Goal: Information Seeking & Learning: Learn about a topic

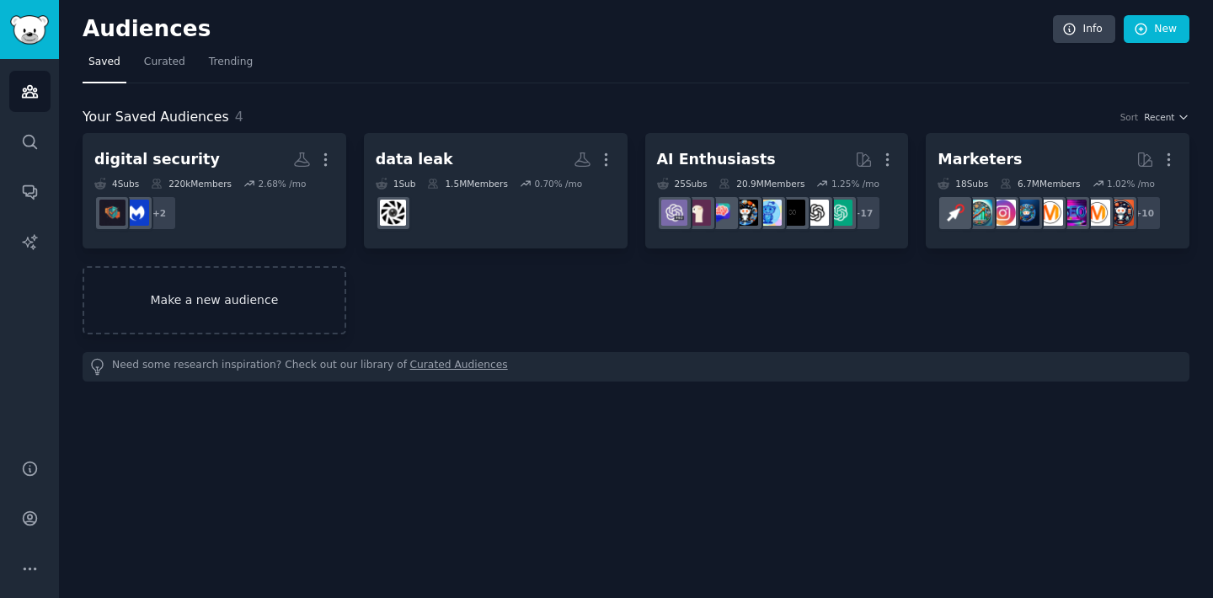
click at [257, 289] on link "Make a new audience" at bounding box center [215, 300] width 264 height 68
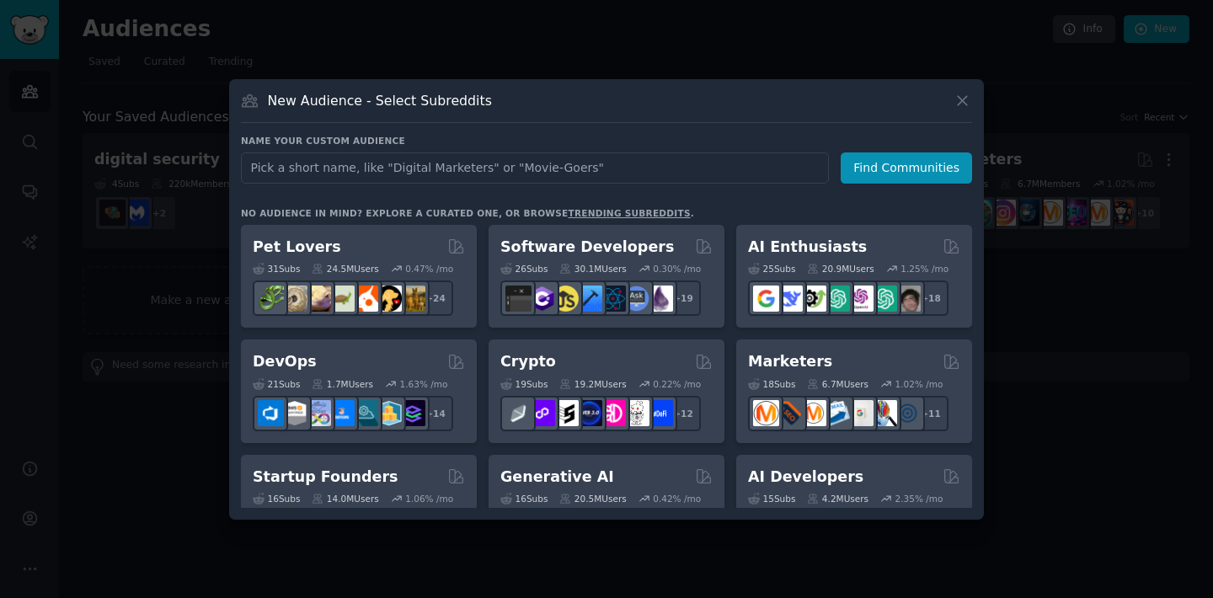
click at [414, 167] on input "text" at bounding box center [535, 167] width 588 height 31
type input "spyware"
click at [884, 163] on button "Find Communities" at bounding box center [906, 167] width 131 height 31
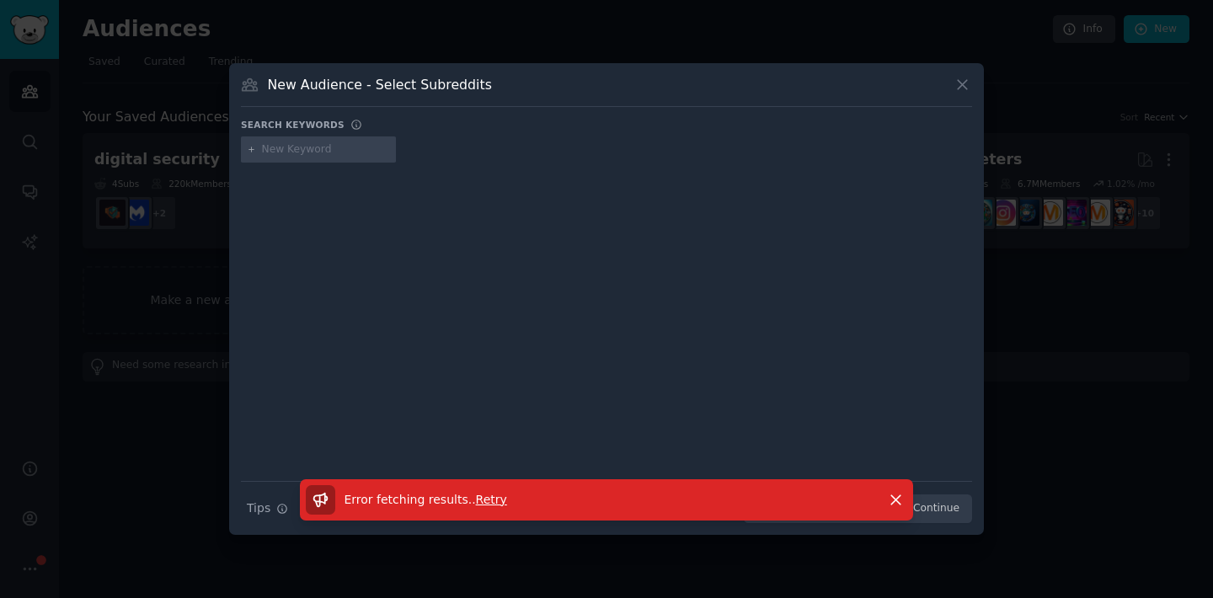
click at [314, 147] on input "text" at bounding box center [326, 149] width 128 height 15
type input "spying"
click at [969, 92] on icon at bounding box center [962, 85] width 18 height 18
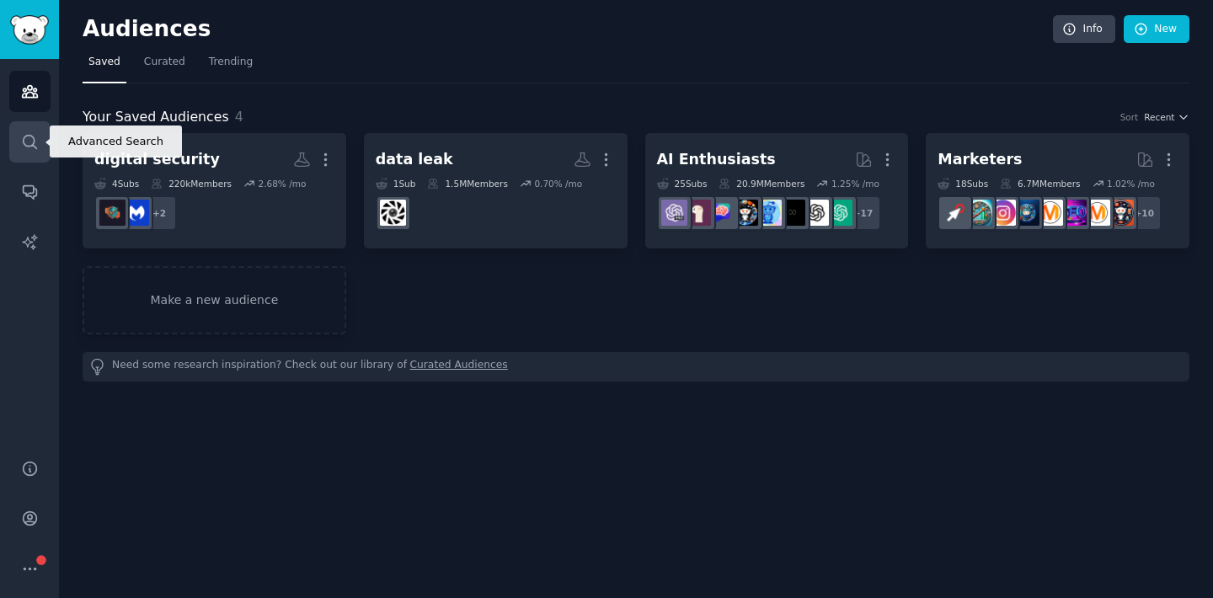
click at [27, 143] on icon "Sidebar" at bounding box center [30, 142] width 18 height 18
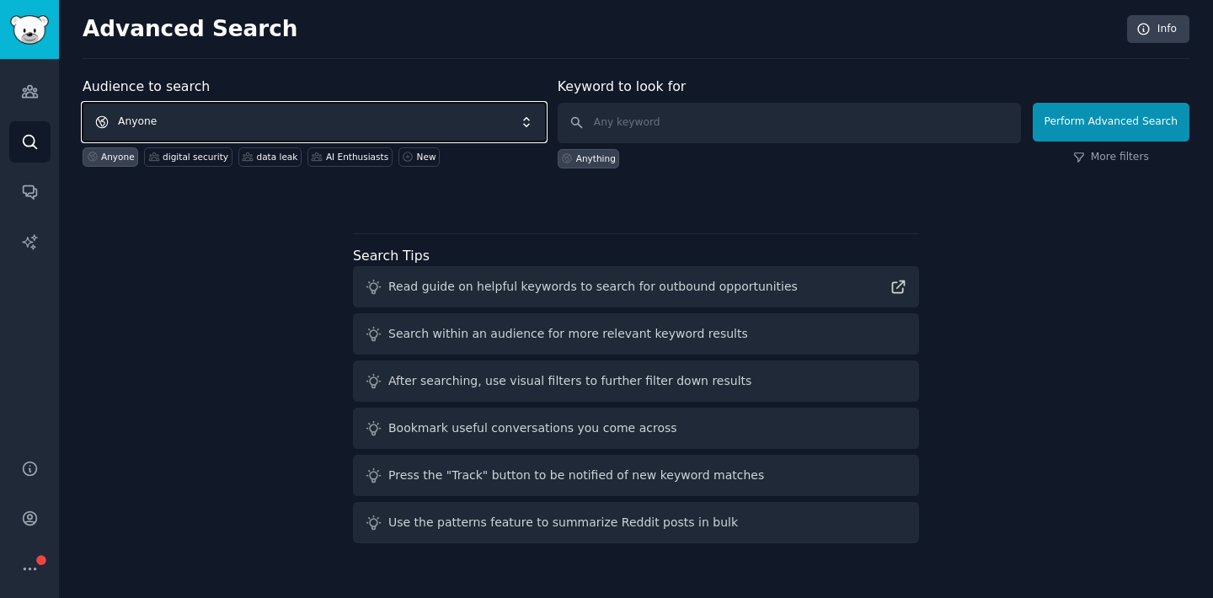
click at [259, 122] on span "Anyone" at bounding box center [314, 122] width 463 height 39
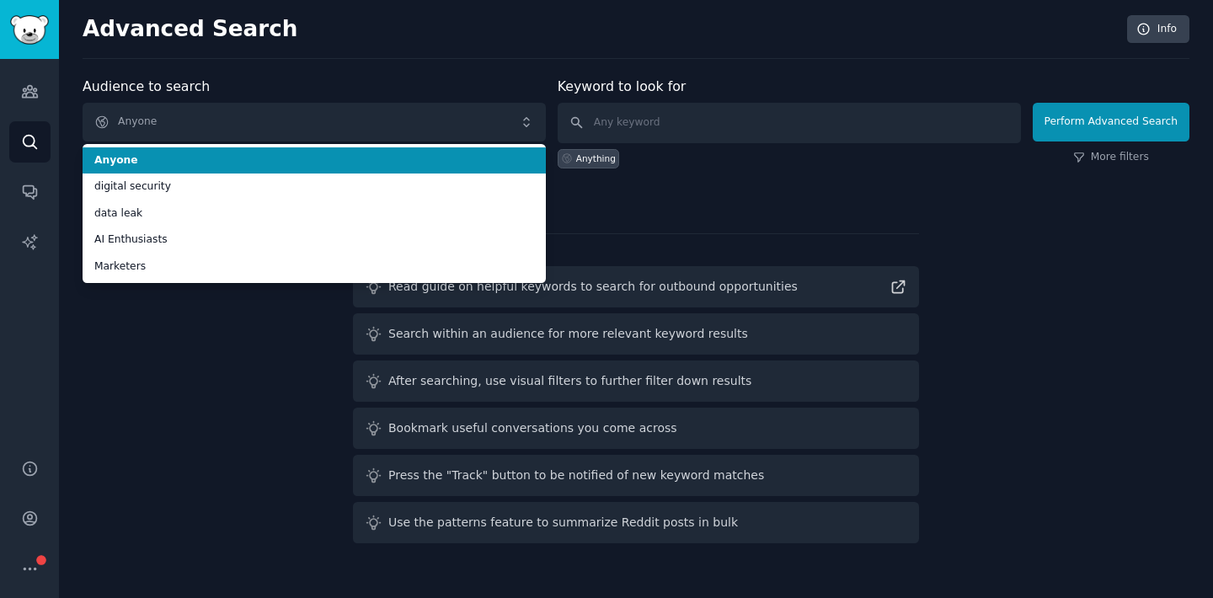
click at [326, 77] on div "Audience to search Anyone Anyone digital security data leak AI Enthusiasts Mark…" at bounding box center [314, 123] width 463 height 92
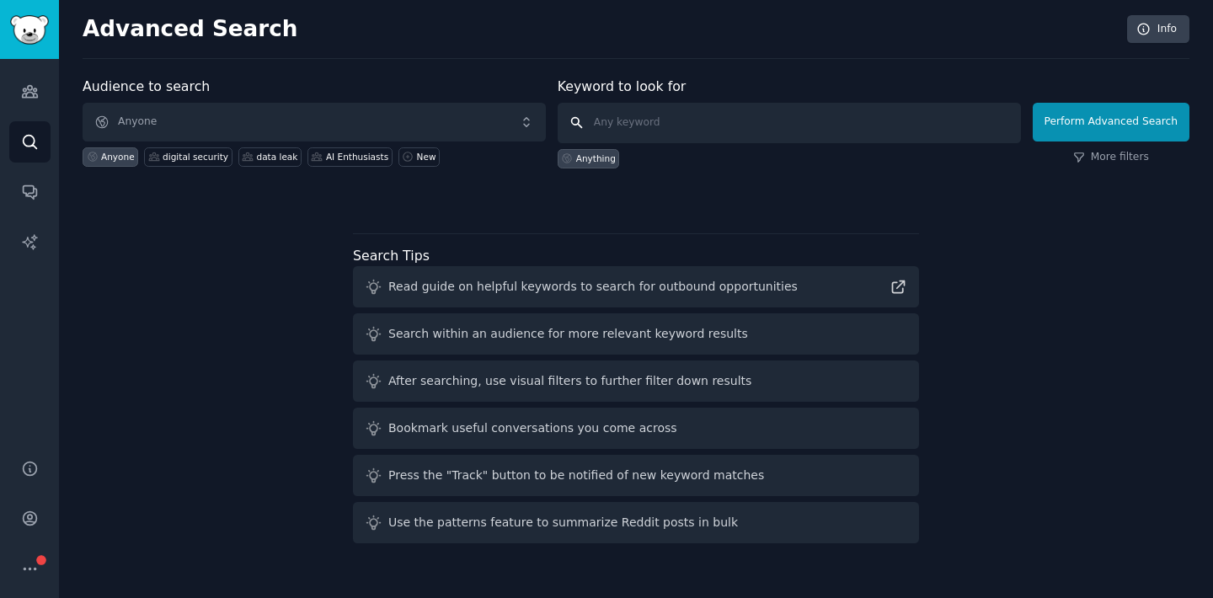
click at [697, 133] on input "text" at bounding box center [789, 123] width 463 height 40
type input "spyware"
click button "Perform Advanced Search" at bounding box center [1111, 122] width 157 height 39
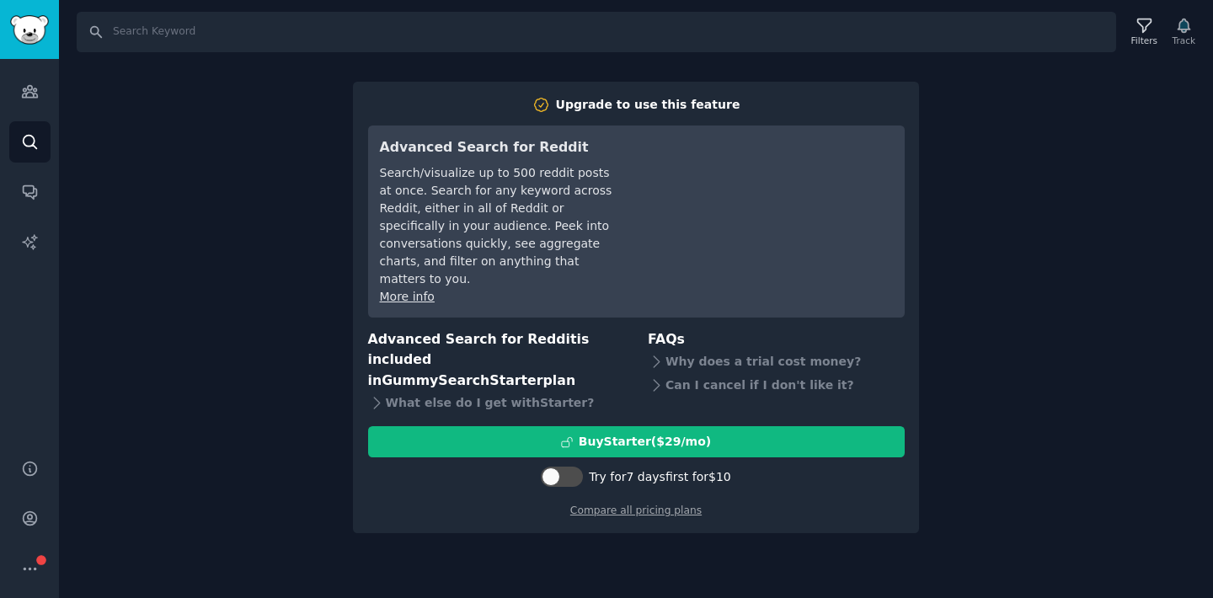
click at [240, 342] on div "Search Filters Track Upgrade to use this feature Advanced Search for Reddit Sea…" at bounding box center [636, 299] width 1154 height 598
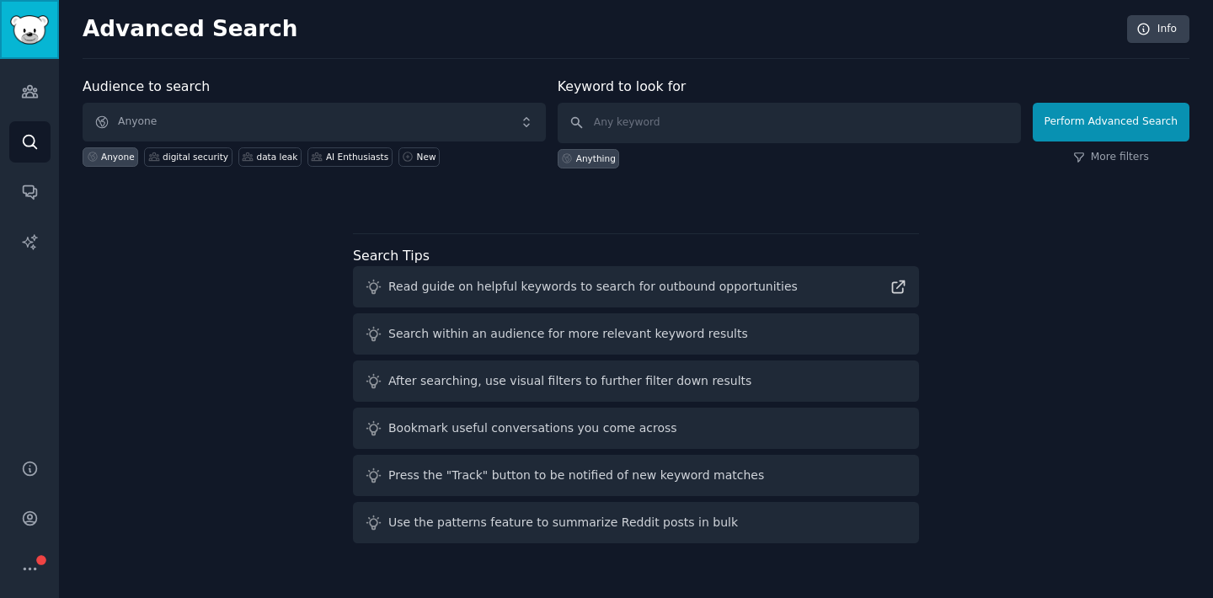
click at [33, 33] on img "Sidebar" at bounding box center [29, 29] width 39 height 29
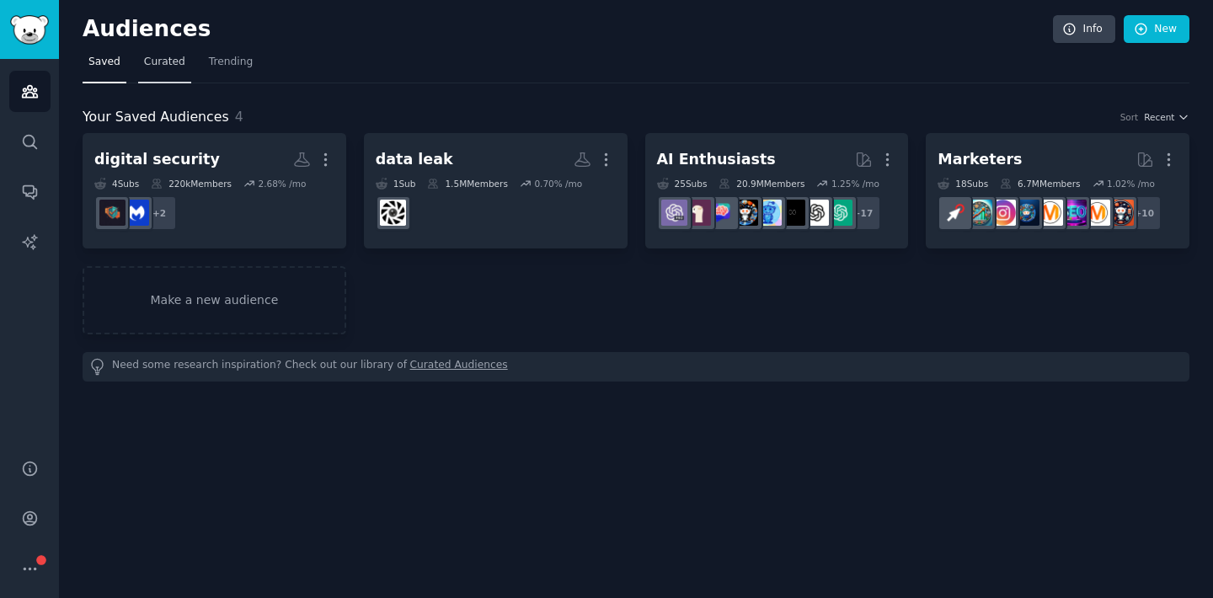
click at [165, 65] on span "Curated" at bounding box center [164, 62] width 41 height 15
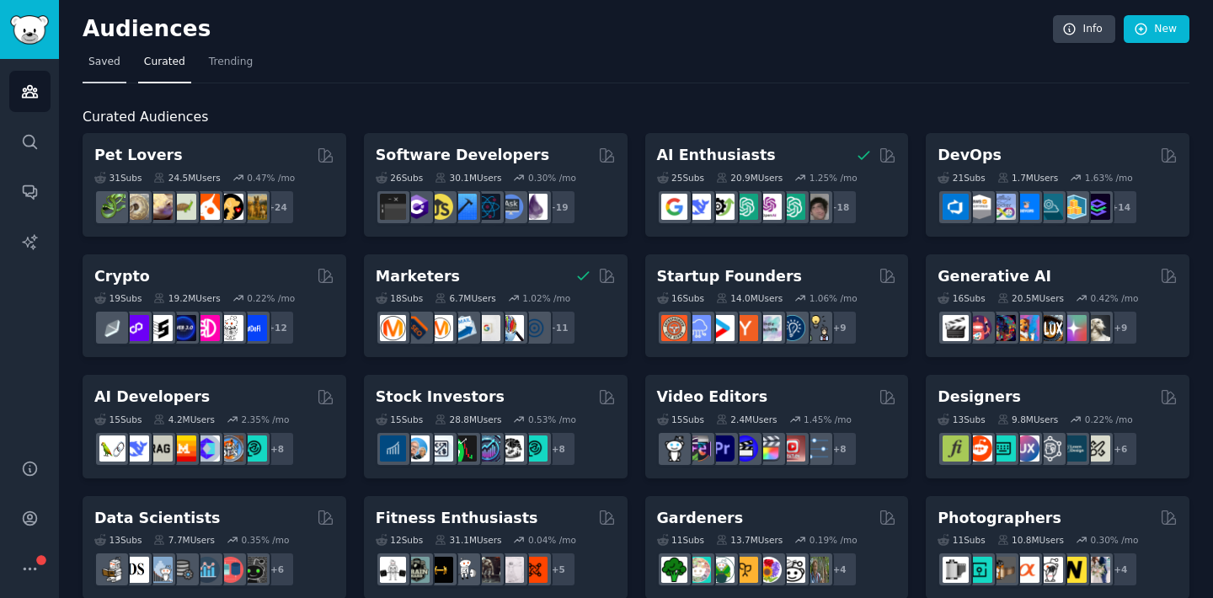
click at [104, 68] on span "Saved" at bounding box center [104, 62] width 32 height 15
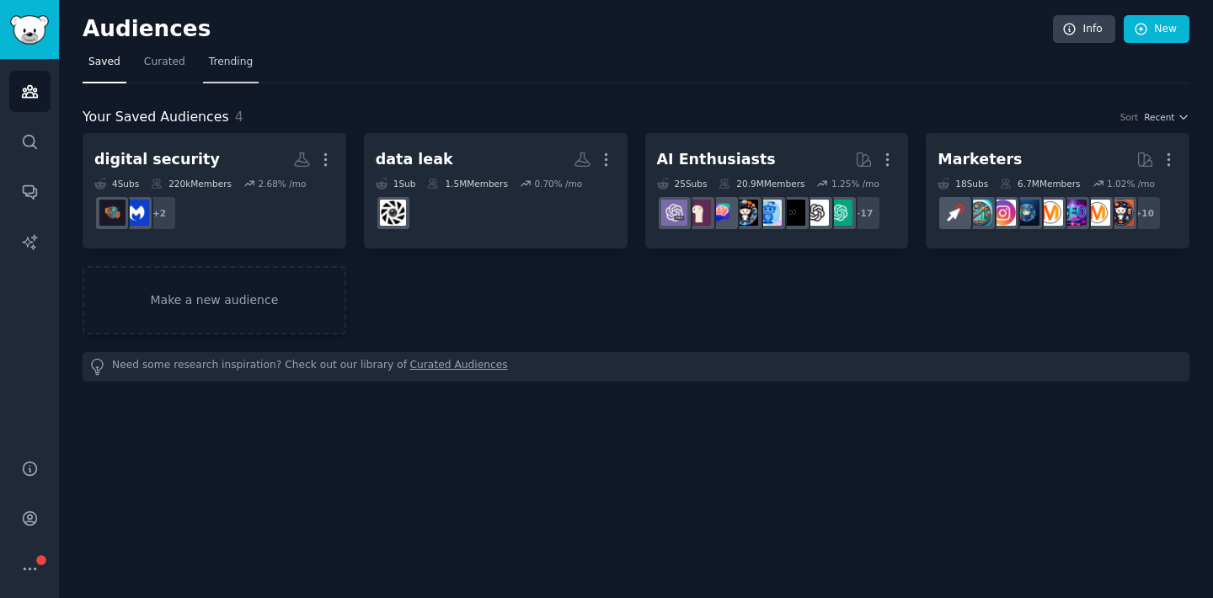
click at [213, 61] on span "Trending" at bounding box center [231, 62] width 44 height 15
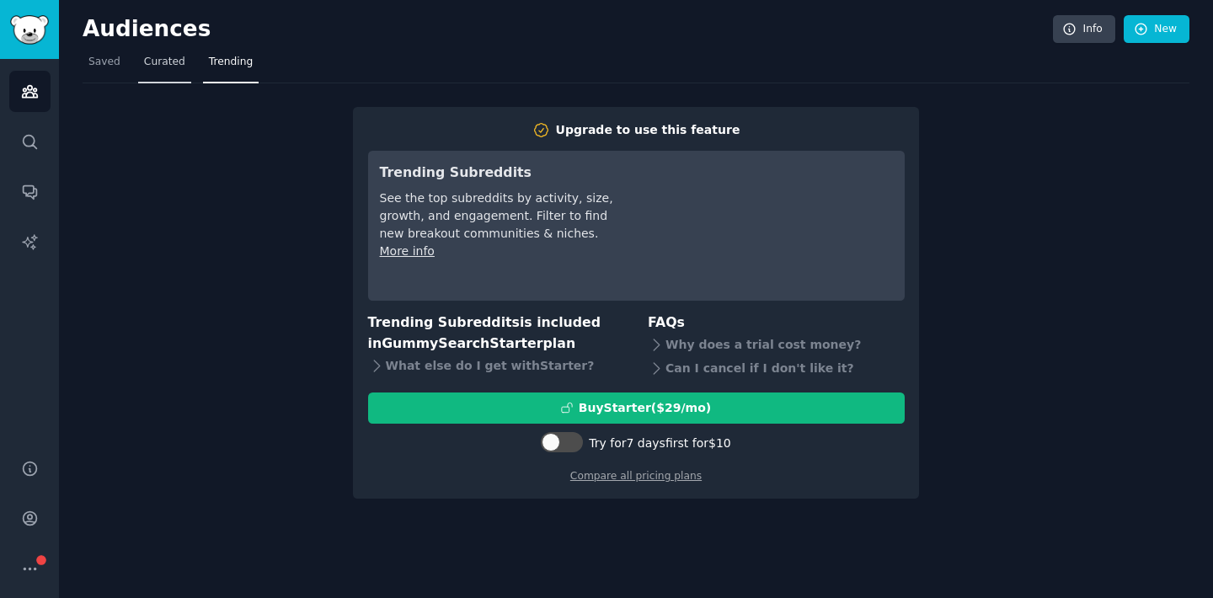
click at [158, 72] on link "Curated" at bounding box center [164, 66] width 53 height 35
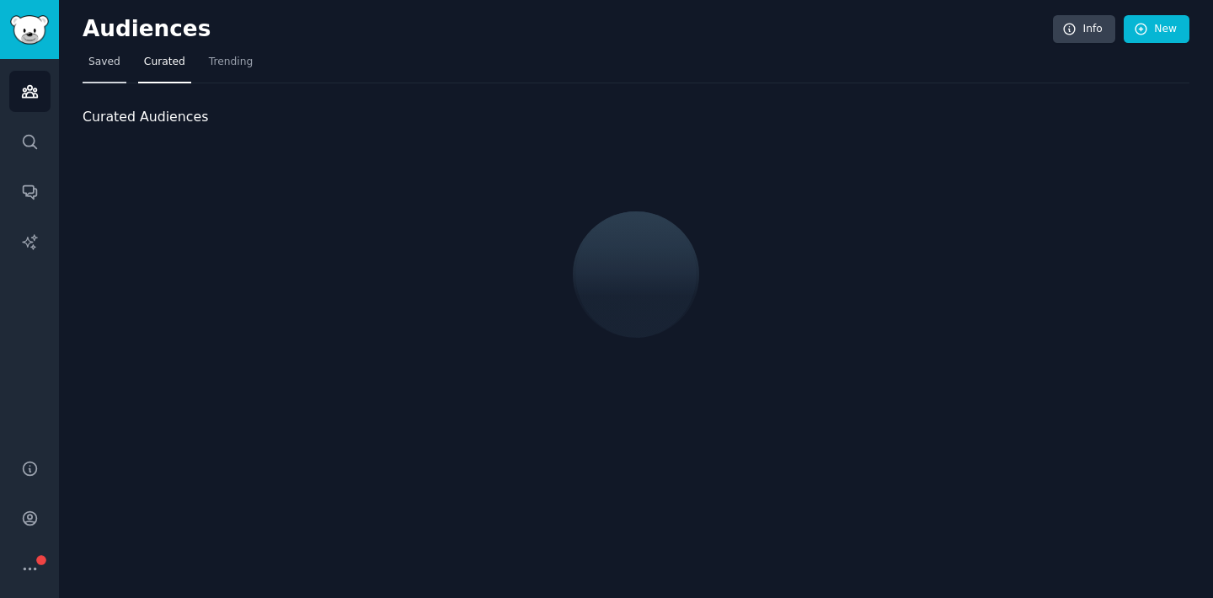
click at [107, 69] on link "Saved" at bounding box center [105, 66] width 44 height 35
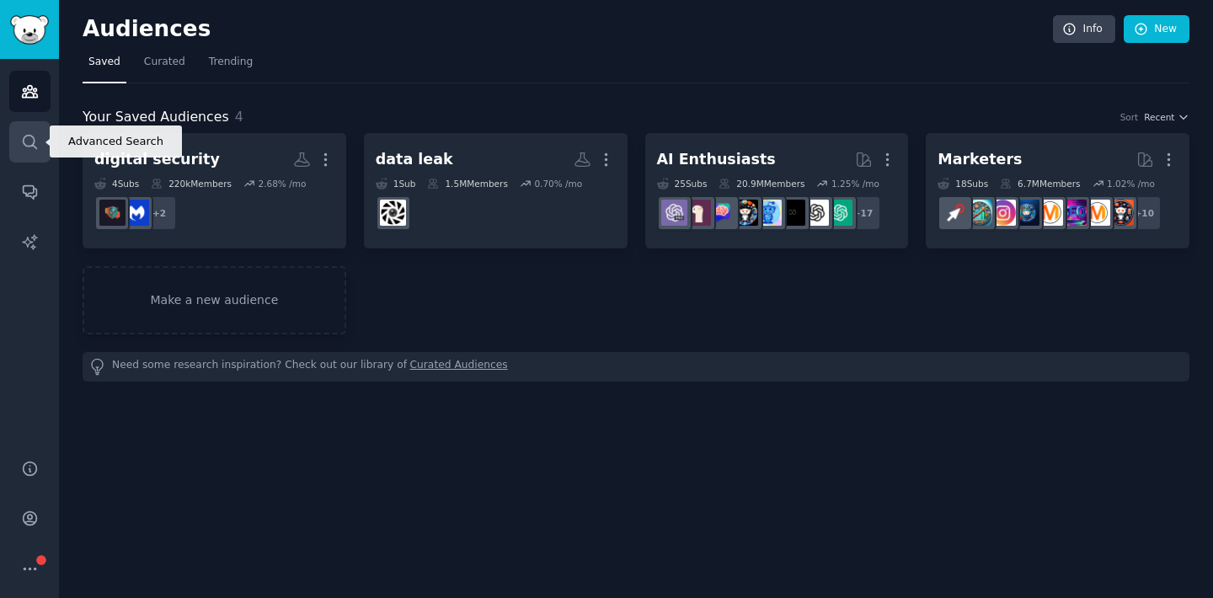
click at [27, 135] on icon "Sidebar" at bounding box center [29, 141] width 13 height 13
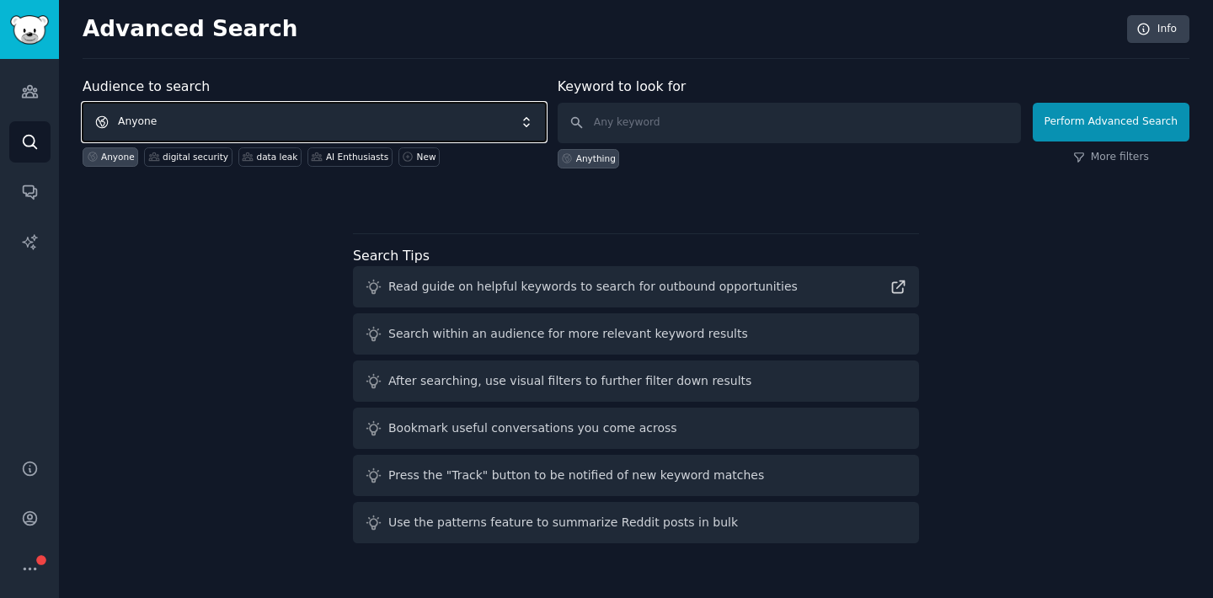
click at [147, 122] on span "Anyone" at bounding box center [314, 122] width 463 height 39
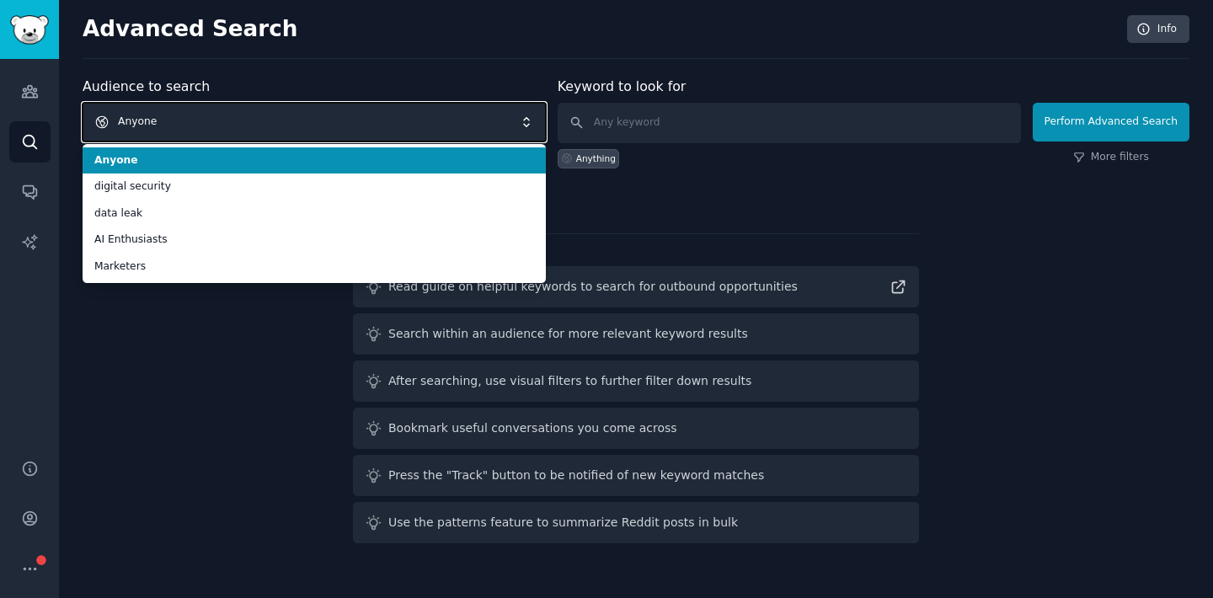
click at [147, 122] on span "Anyone" at bounding box center [314, 122] width 463 height 39
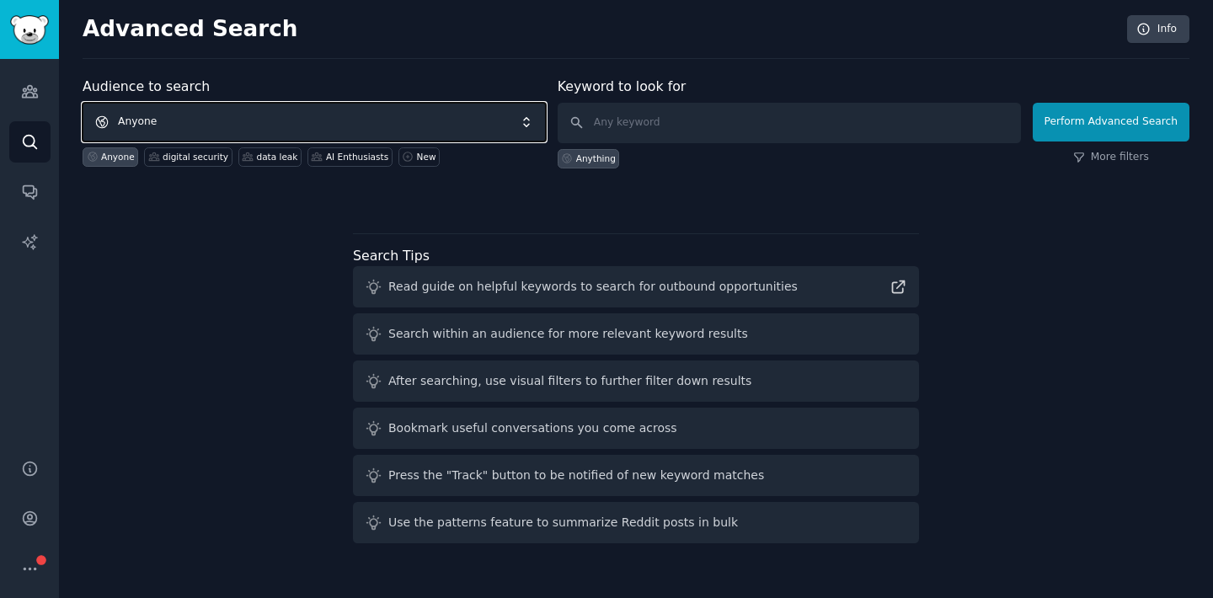
click at [147, 122] on span "Anyone" at bounding box center [314, 122] width 463 height 39
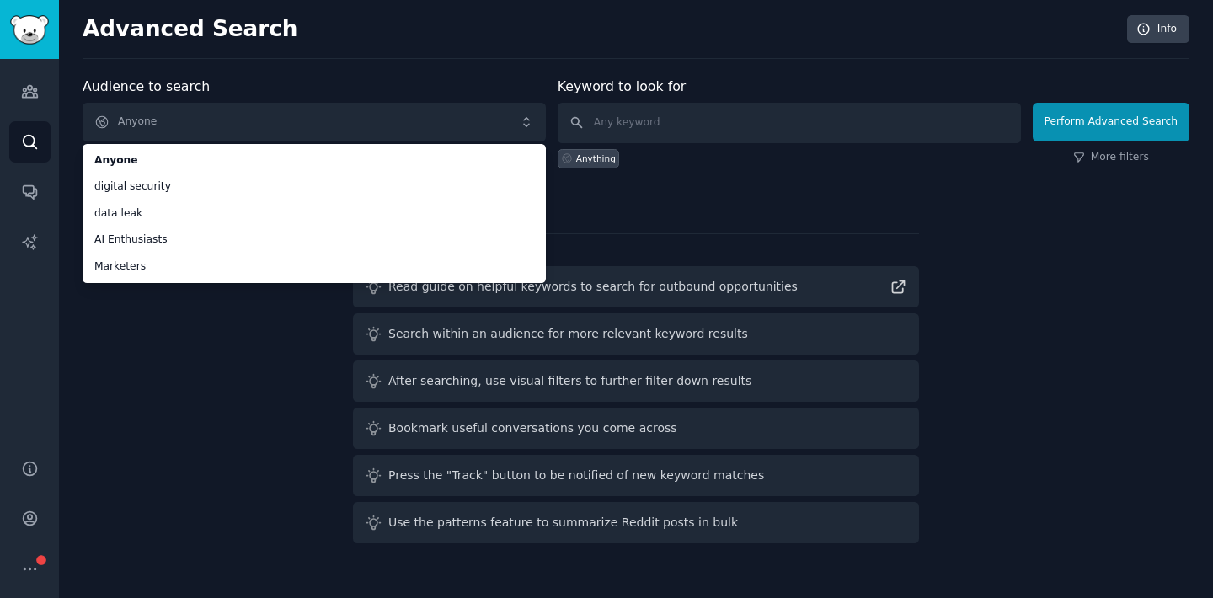
click at [183, 349] on div "Audience to search Anyone Anyone digital security data leak AI Enthusiasts Mark…" at bounding box center [636, 313] width 1107 height 473
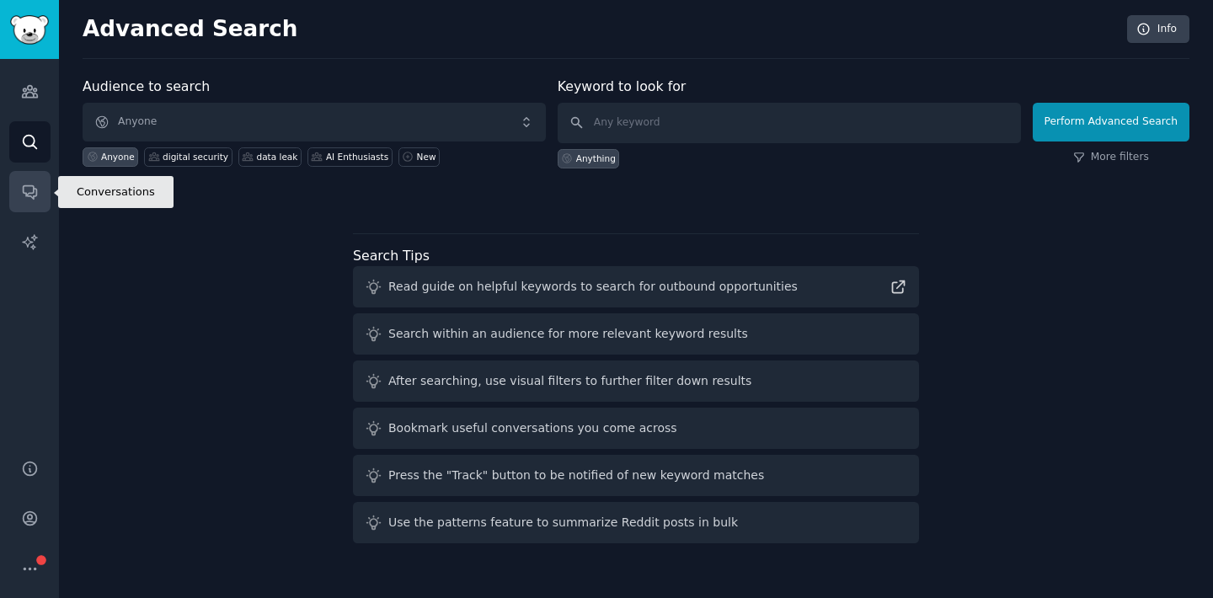
click at [23, 196] on icon "Sidebar" at bounding box center [30, 192] width 18 height 18
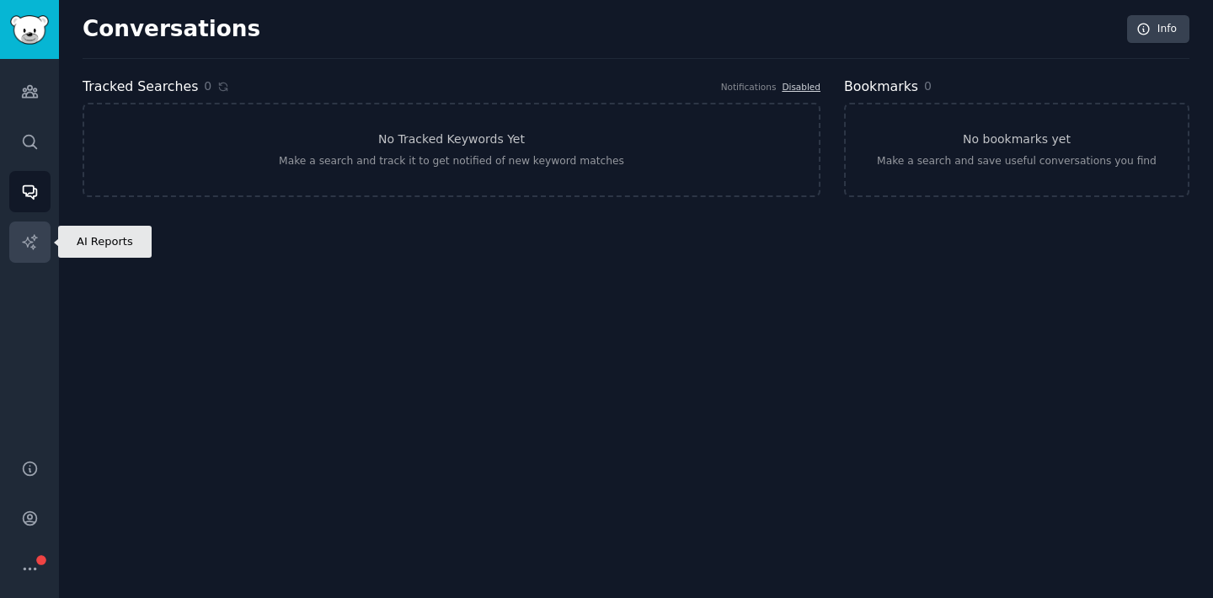
click at [38, 239] on link "AI Reports" at bounding box center [29, 242] width 41 height 41
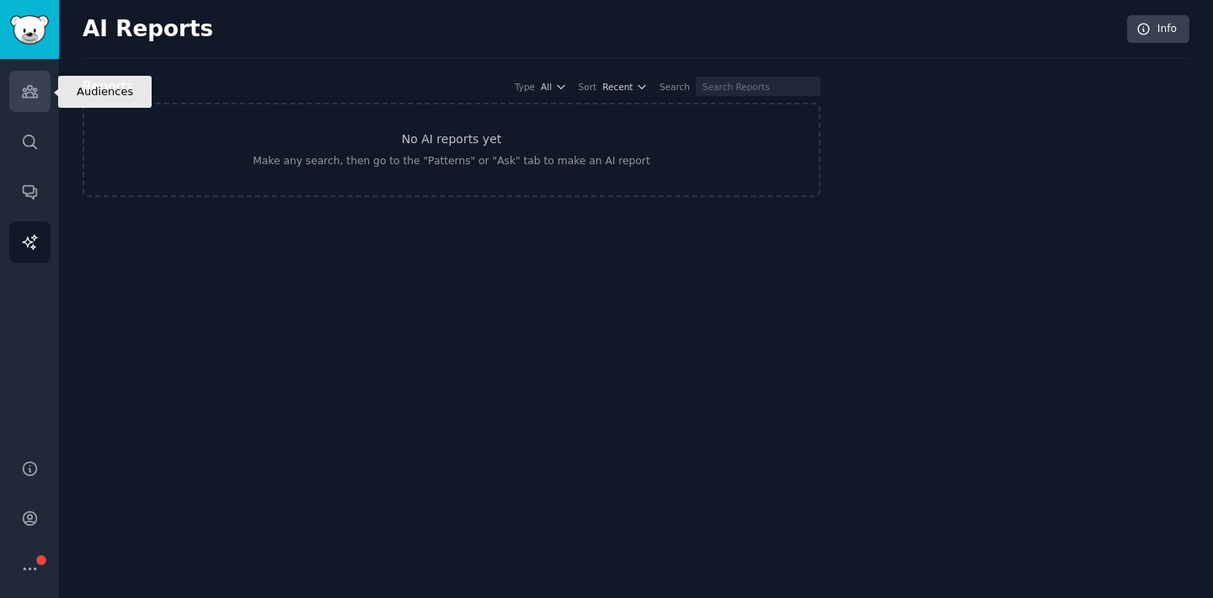
click at [28, 104] on link "Audiences" at bounding box center [29, 91] width 41 height 41
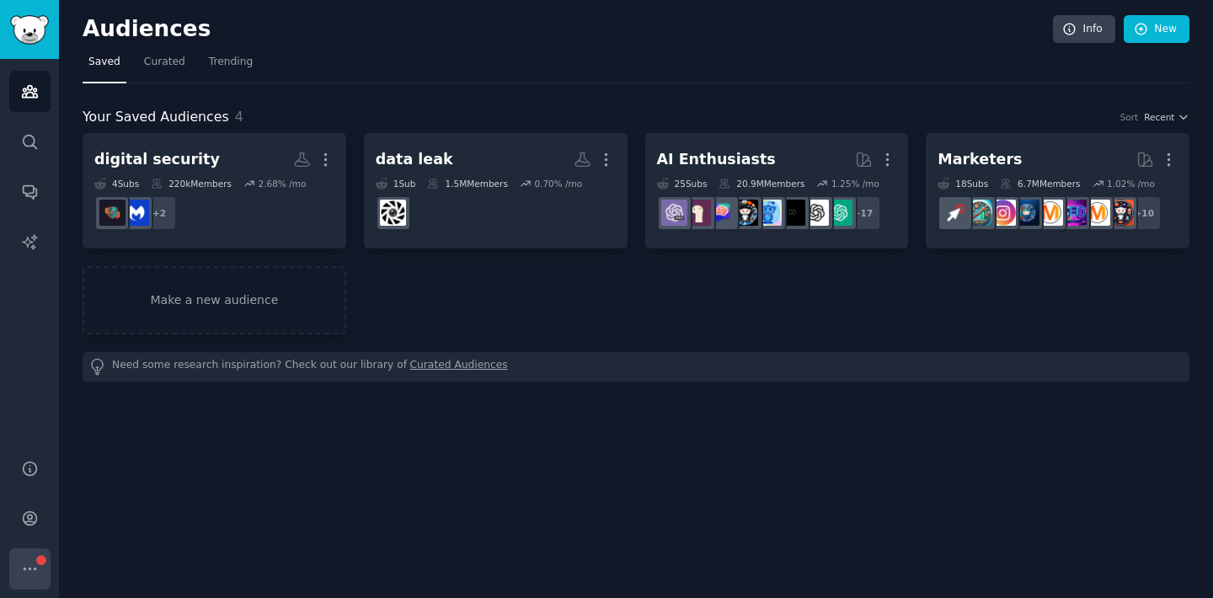
click at [37, 559] on icon "Sidebar" at bounding box center [41, 559] width 9 height 9
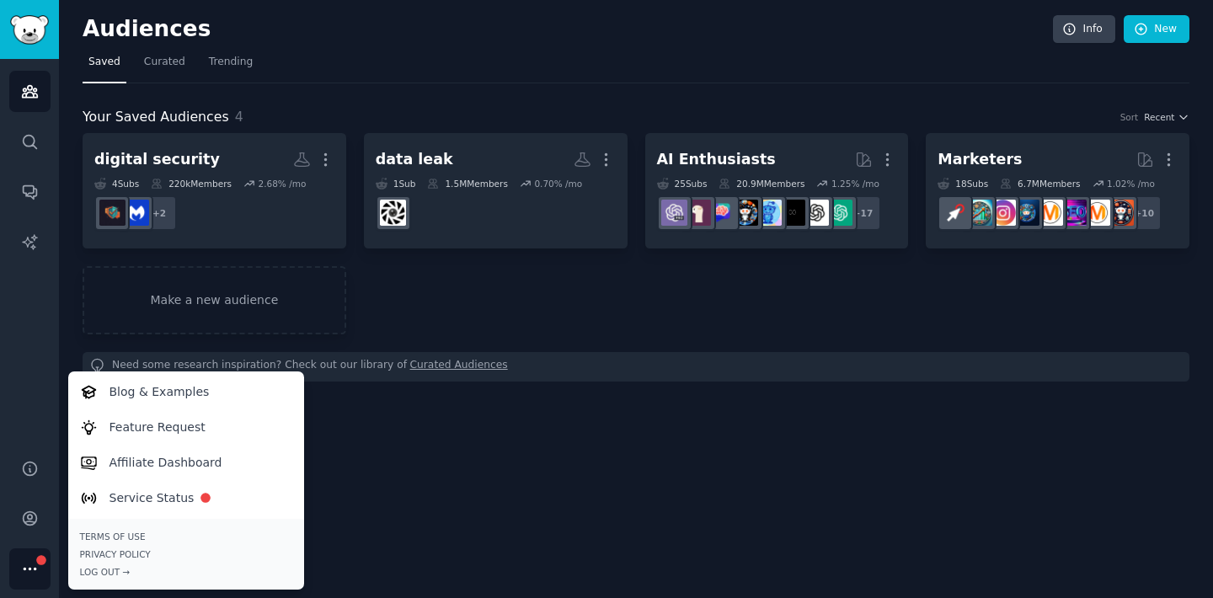
click at [37, 559] on icon "Sidebar" at bounding box center [41, 559] width 9 height 9
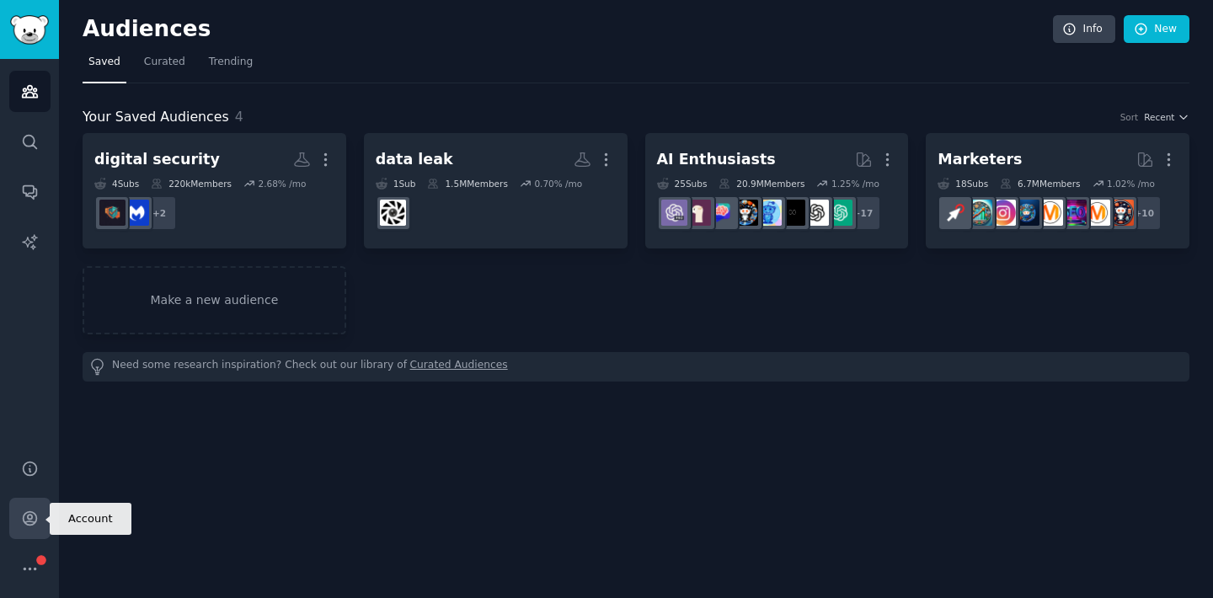
click at [35, 523] on icon "Sidebar" at bounding box center [30, 519] width 18 height 18
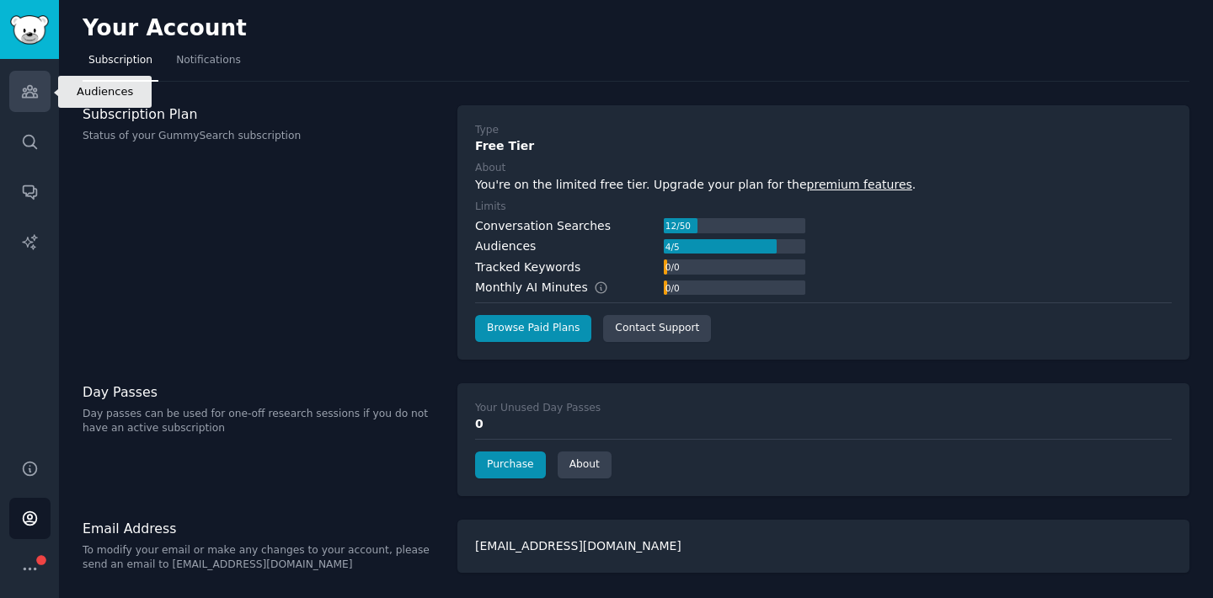
click at [27, 93] on icon "Sidebar" at bounding box center [30, 92] width 18 height 18
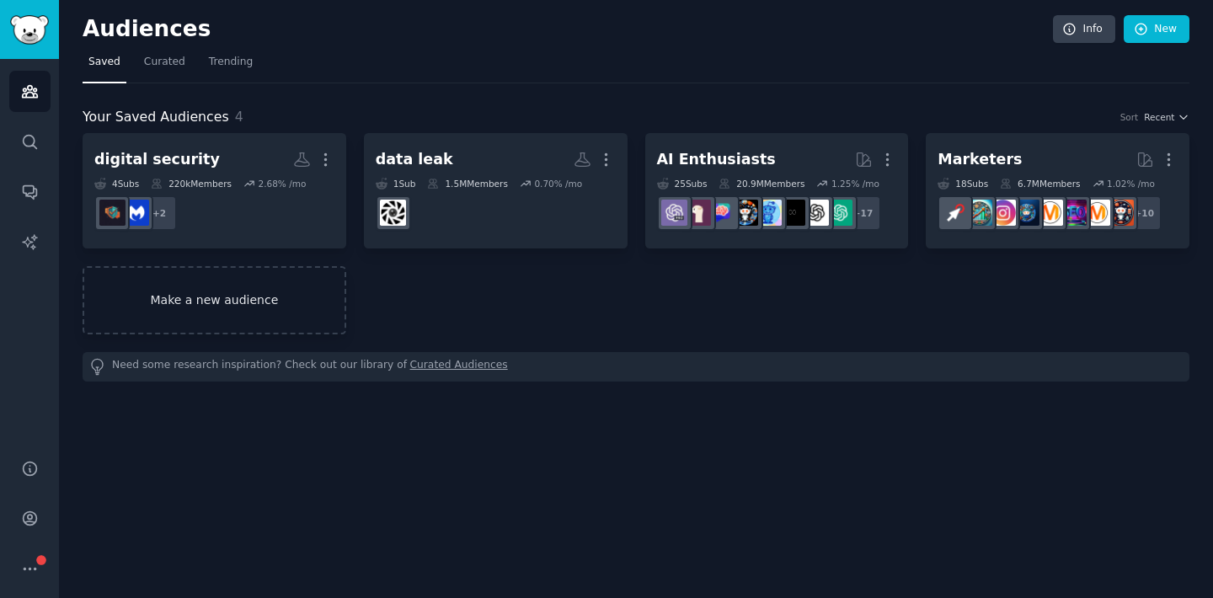
click at [301, 310] on link "Make a new audience" at bounding box center [215, 300] width 264 height 68
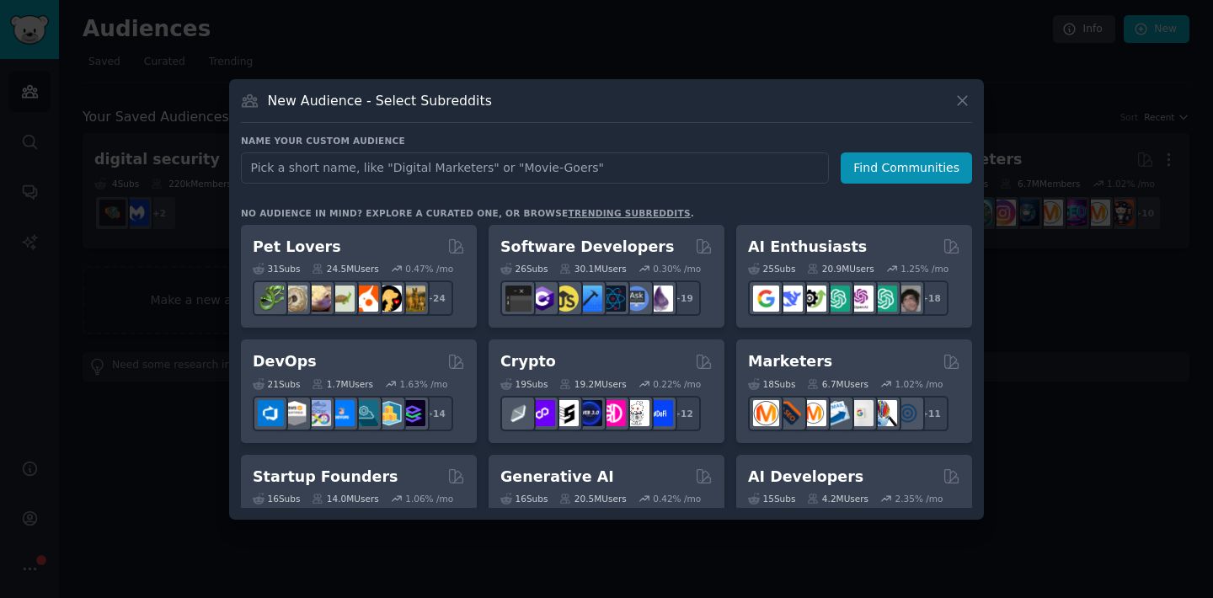
click at [529, 173] on input "text" at bounding box center [535, 167] width 588 height 31
type input "spy"
click button "Find Communities" at bounding box center [906, 167] width 131 height 31
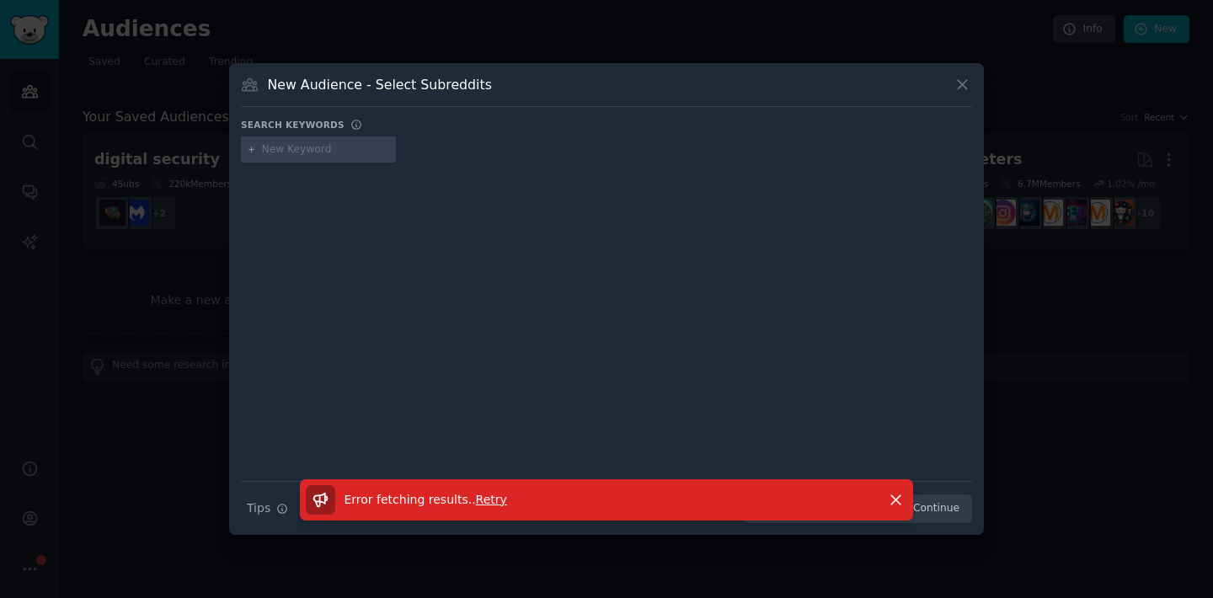
click at [282, 154] on input "text" at bounding box center [326, 149] width 128 height 15
click at [891, 497] on icon "button" at bounding box center [896, 500] width 18 height 18
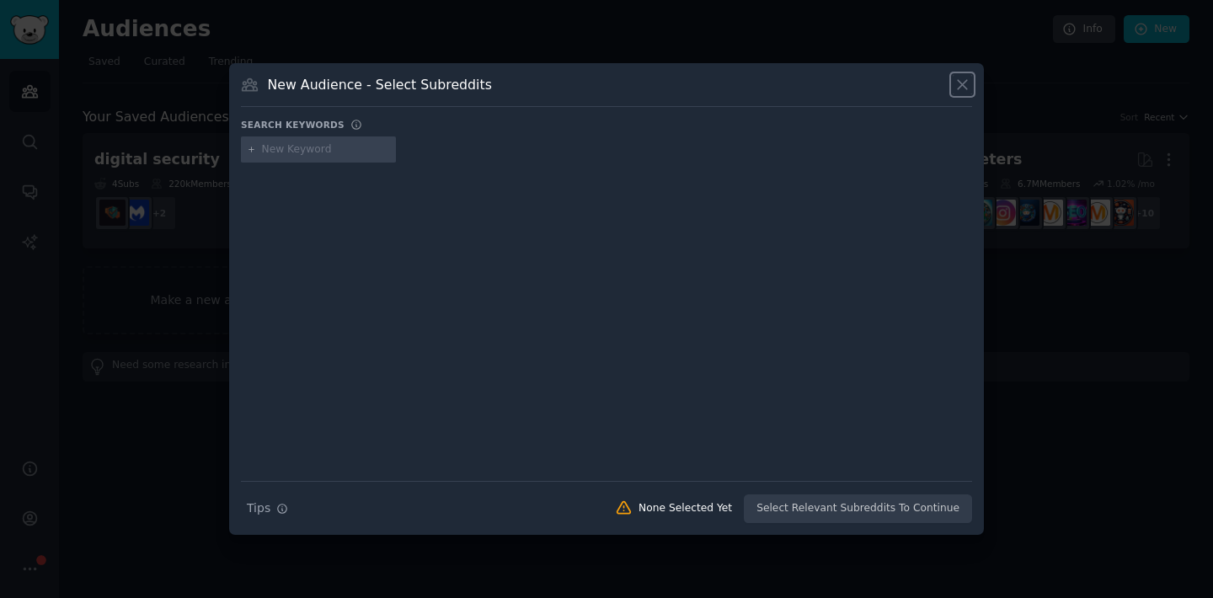
click at [959, 85] on icon at bounding box center [962, 85] width 18 height 18
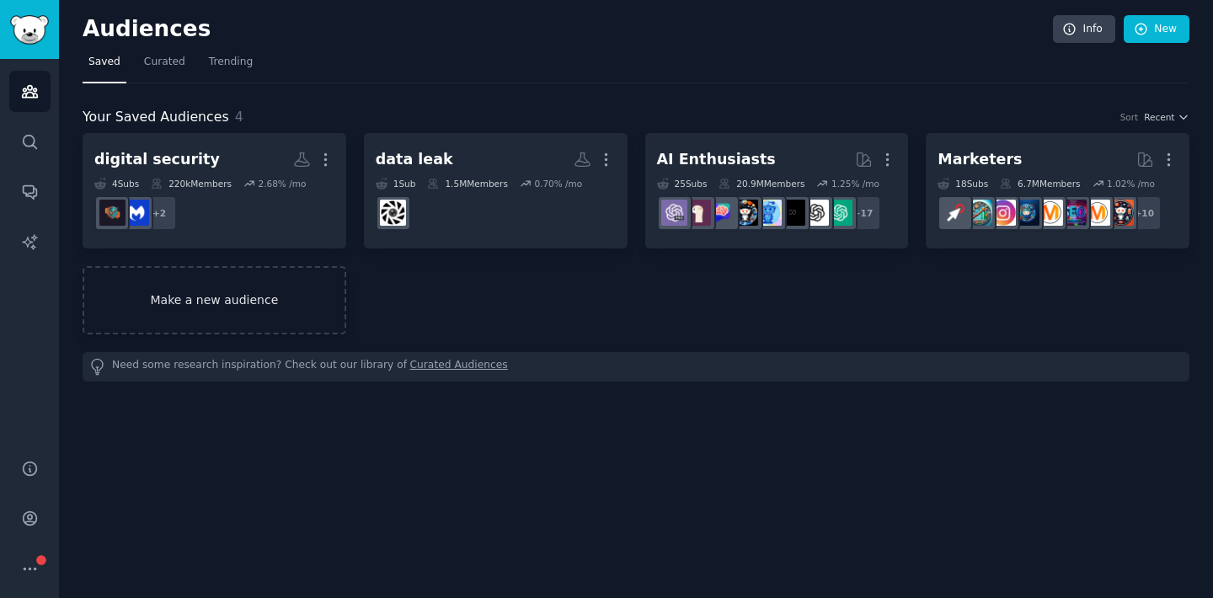
click at [293, 292] on link "Make a new audience" at bounding box center [215, 300] width 264 height 68
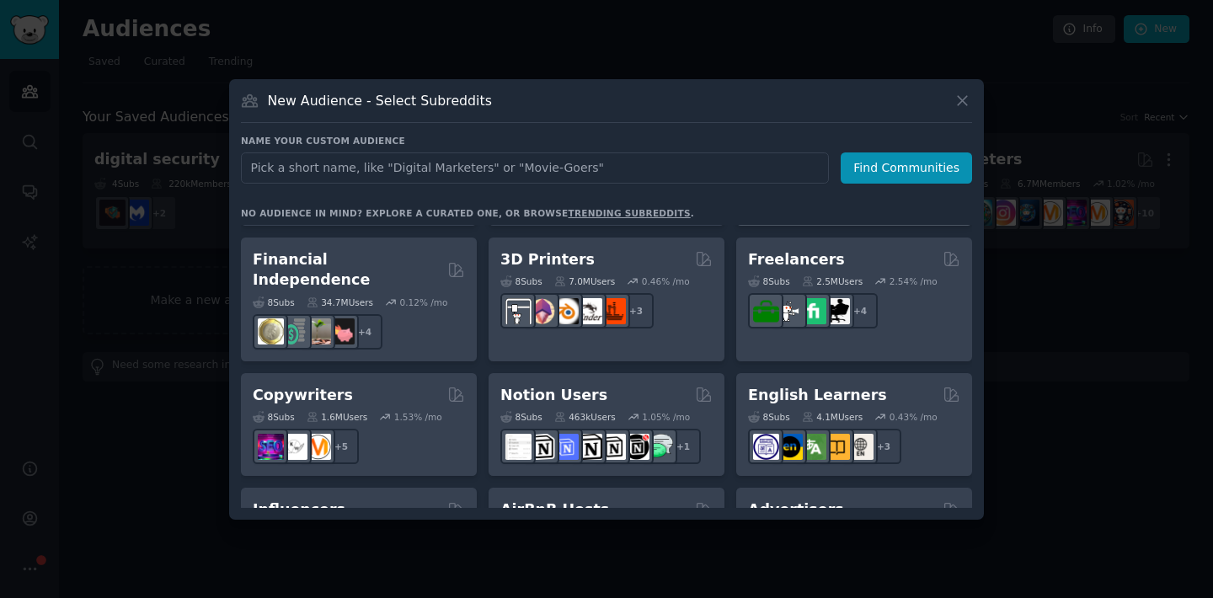
scroll to position [724, 0]
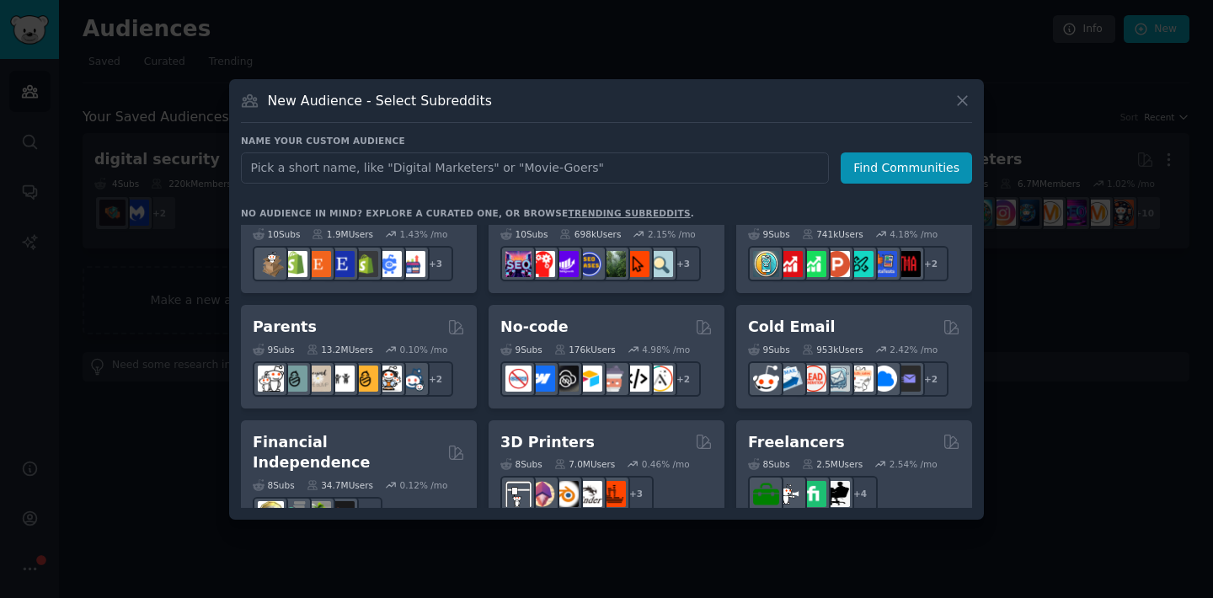
click at [594, 174] on input "text" at bounding box center [535, 167] width 588 height 31
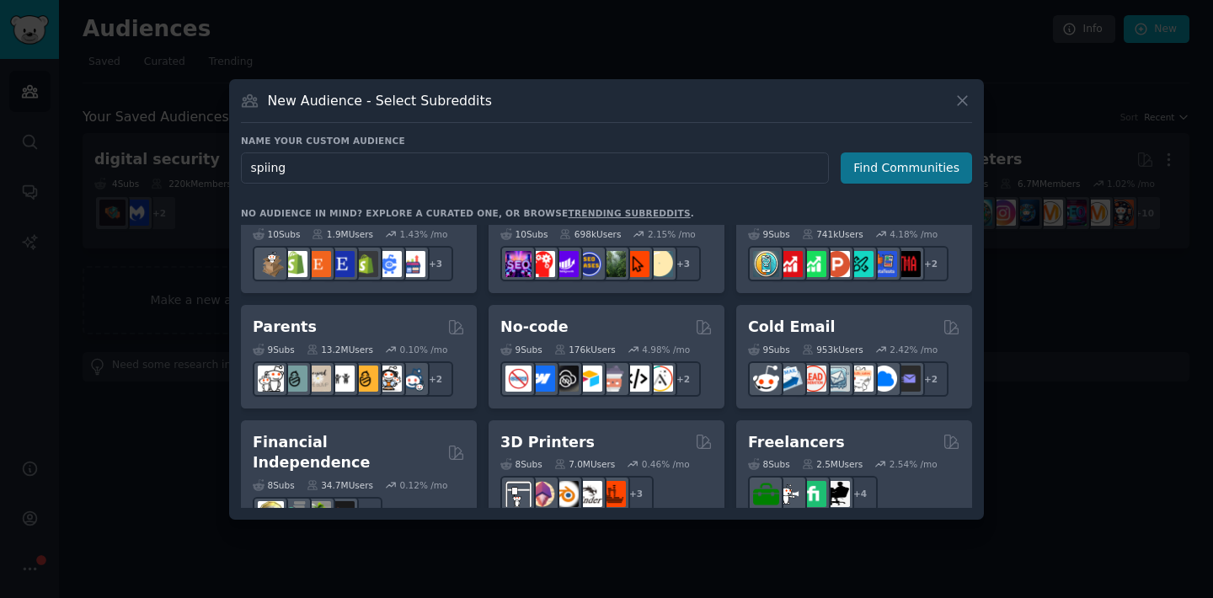
type input "spiing"
click at [865, 179] on button "Find Communities" at bounding box center [906, 167] width 131 height 31
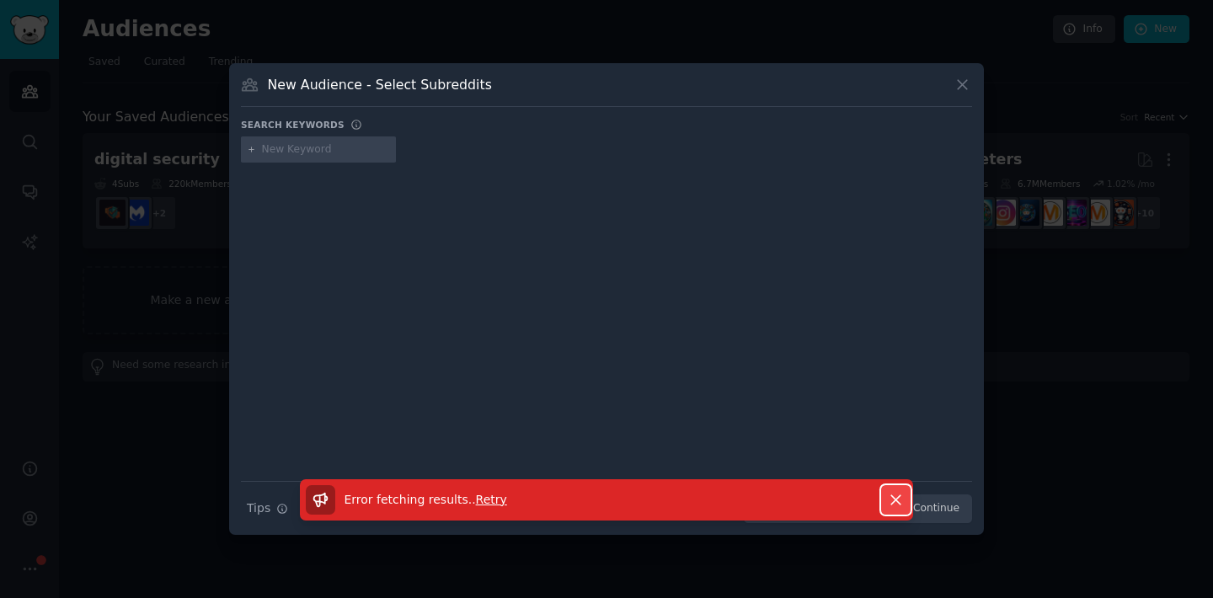
click at [894, 502] on icon "button" at bounding box center [896, 500] width 18 height 18
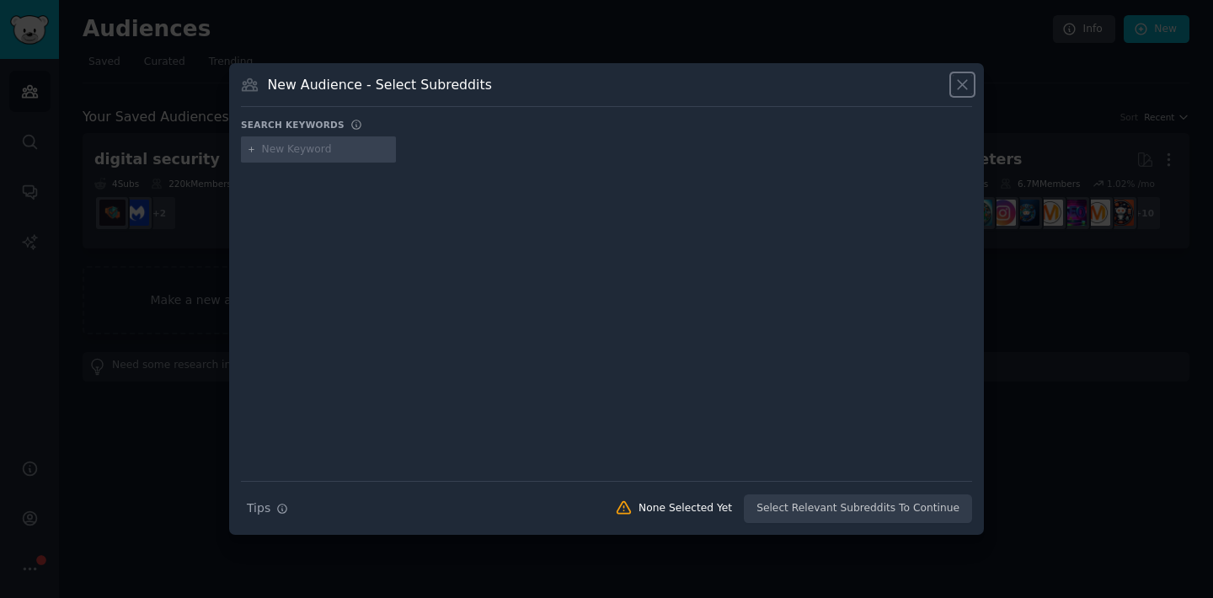
click at [964, 82] on icon at bounding box center [962, 84] width 9 height 9
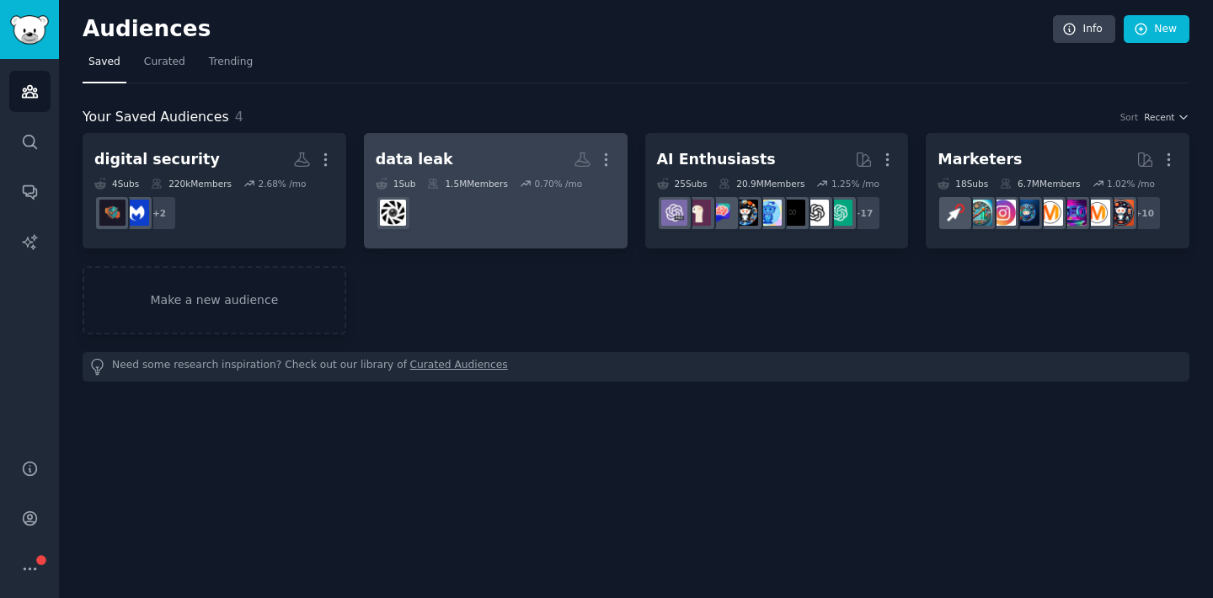
click at [534, 154] on h2 "data leak Custom Audience More" at bounding box center [496, 159] width 240 height 29
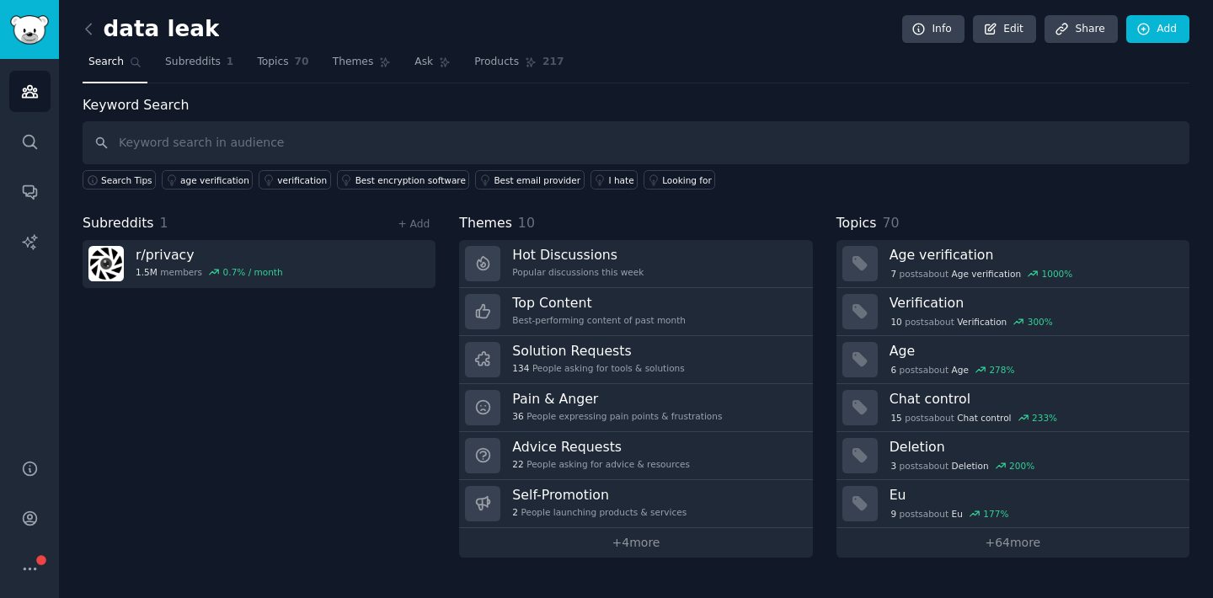
click at [375, 137] on input "text" at bounding box center [636, 142] width 1107 height 43
type input "spy"
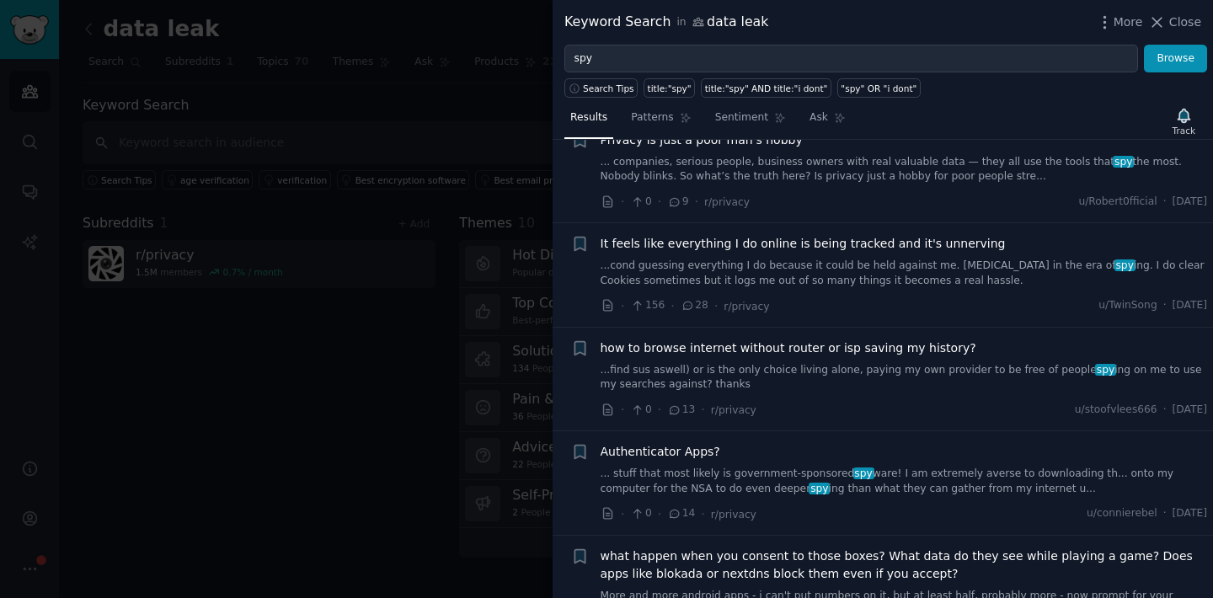
scroll to position [673, 0]
click at [649, 451] on span "Authenticator Apps?" at bounding box center [661, 450] width 120 height 18
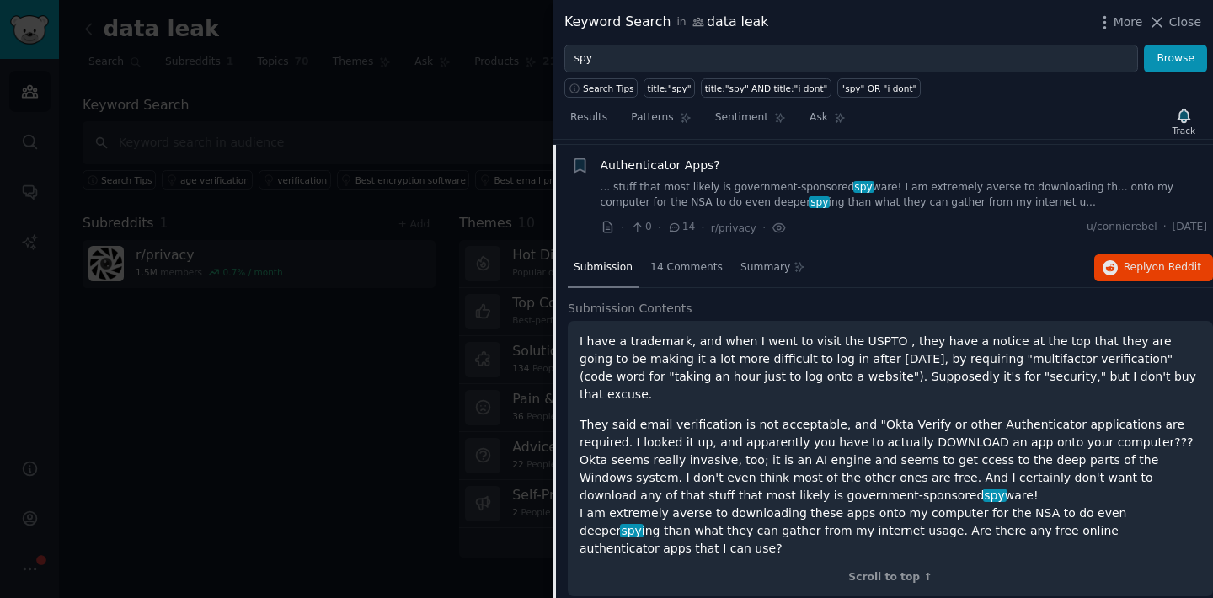
scroll to position [963, 0]
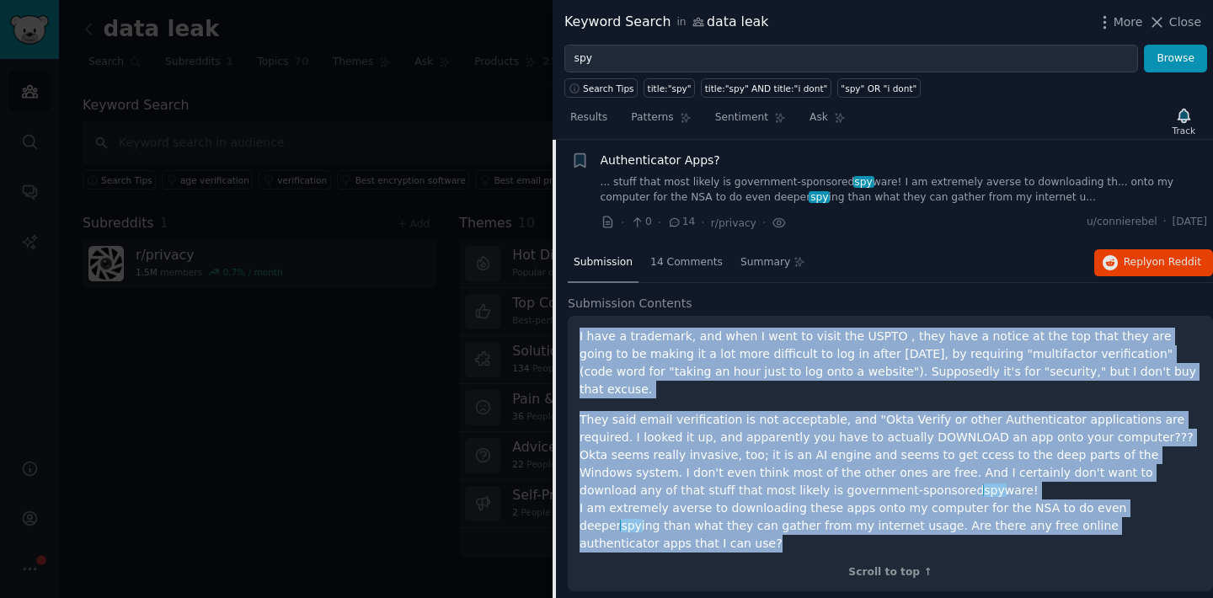
drag, startPoint x: 1151, startPoint y: 509, endPoint x: 579, endPoint y: 335, distance: 598.4
click at [579, 335] on div "I have a trademark, and when I went to visit the USPTO , they have a notice at …" at bounding box center [890, 440] width 622 height 225
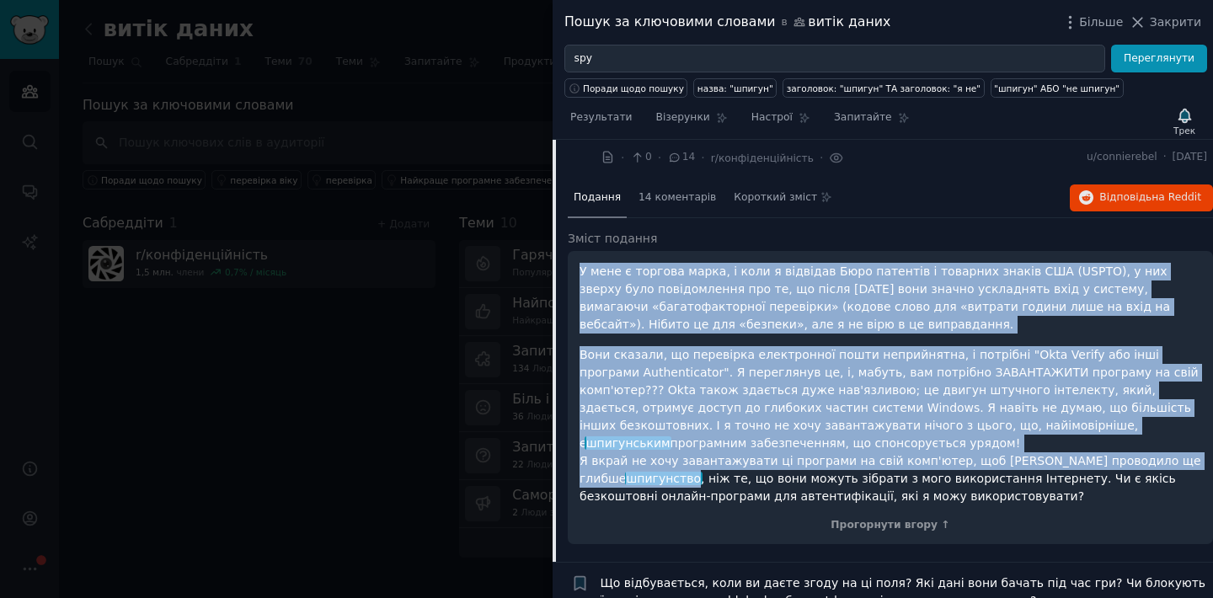
scroll to position [1038, 0]
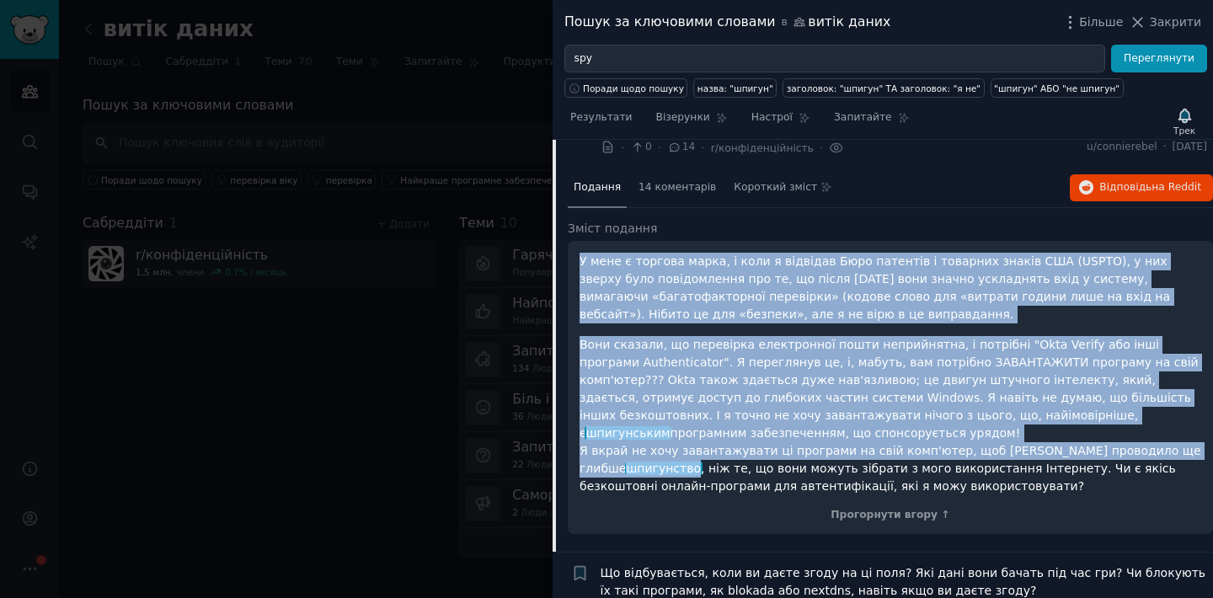
click at [790, 401] on font "Вони сказали, що перевірка електронної пошти неприйнятна, і потрібні "Okta Veri…" at bounding box center [888, 389] width 619 height 102
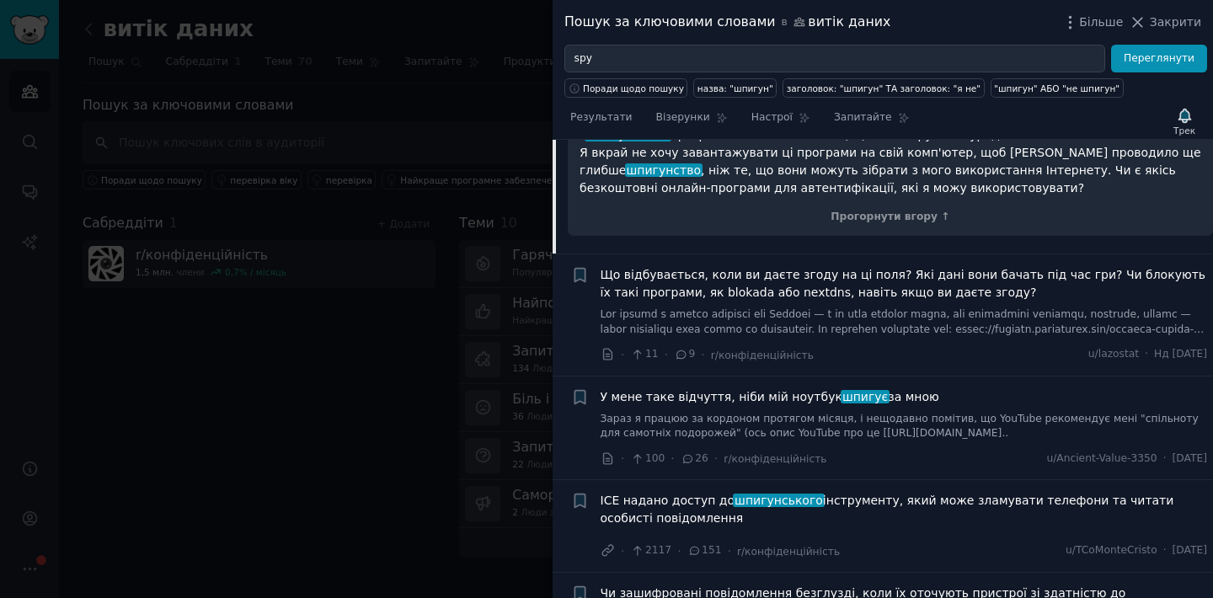
scroll to position [1337, 0]
click at [760, 395] on font "У мене таке відчуття, ніби мій ноутбук" at bounding box center [722, 395] width 242 height 13
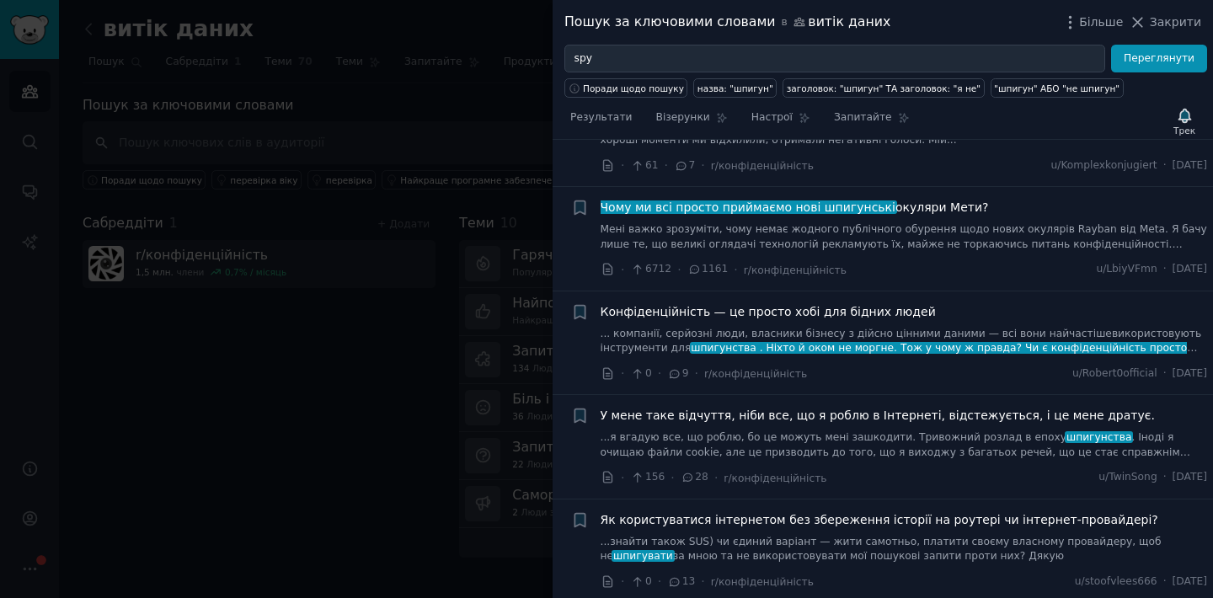
scroll to position [480, 0]
